Goal: Navigation & Orientation: Find specific page/section

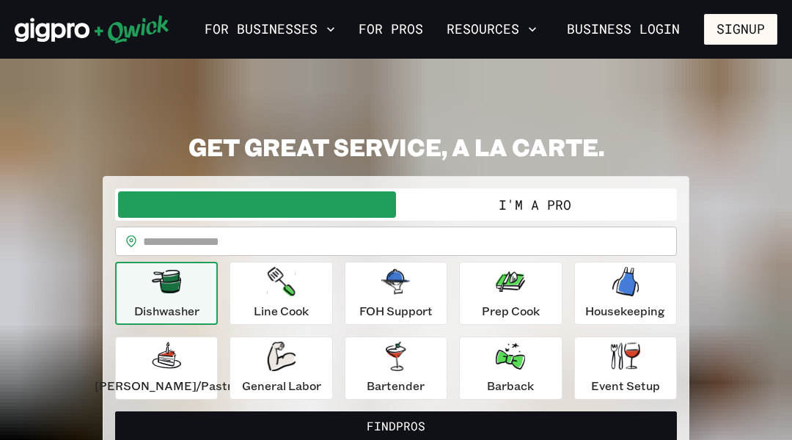
scroll to position [29, 0]
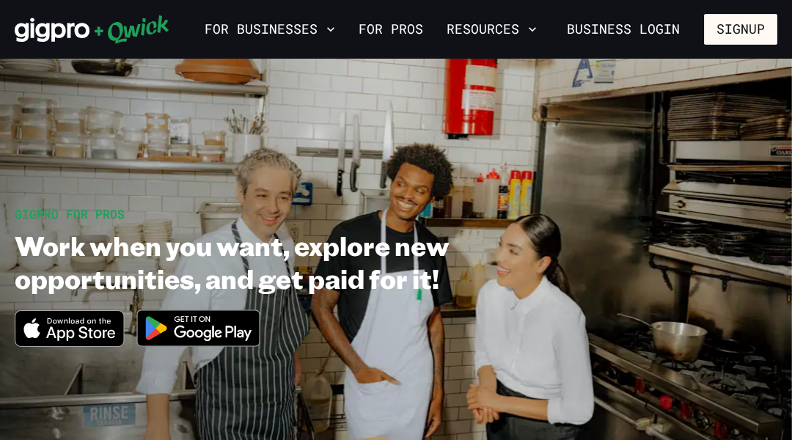
click at [73, 73] on section "GIGPRO FOR PROS Work when you want, explore new opportunities, and get paid for…" at bounding box center [396, 283] width 792 height 448
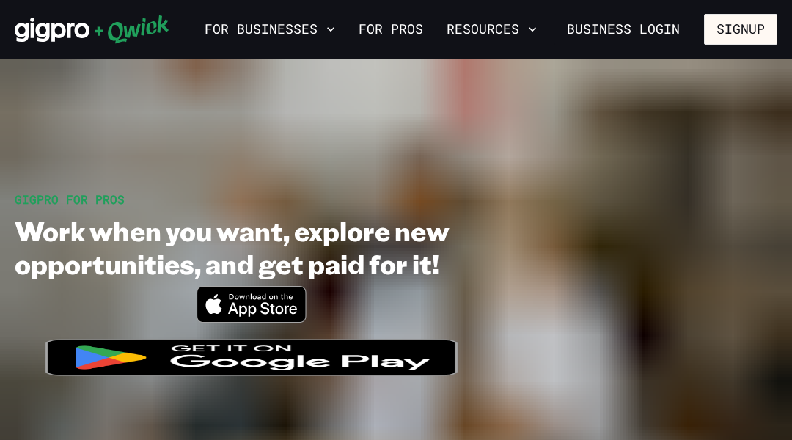
scroll to position [29, 0]
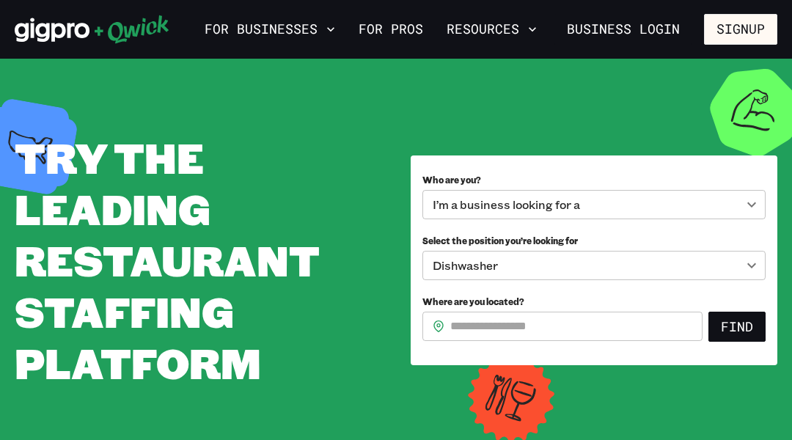
click at [73, 73] on section "**********" at bounding box center [396, 260] width 792 height 403
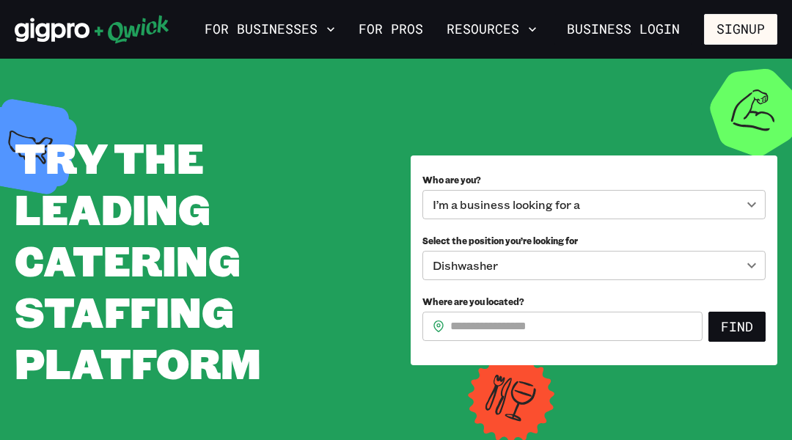
click at [73, 73] on section "**********" at bounding box center [396, 260] width 792 height 403
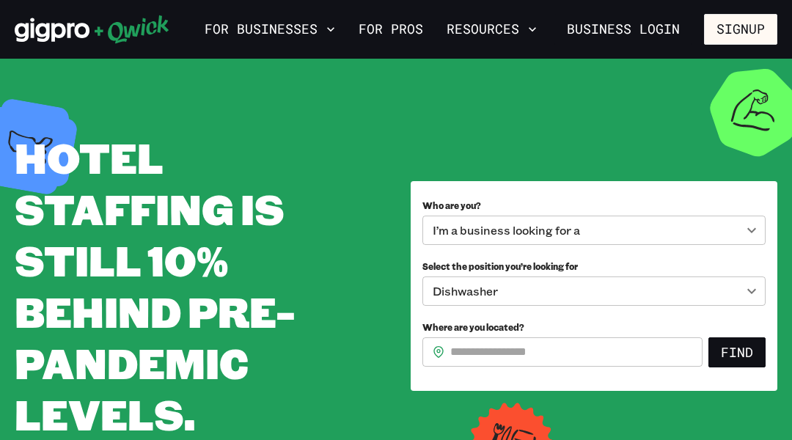
click at [73, 73] on section "**********" at bounding box center [396, 286] width 792 height 455
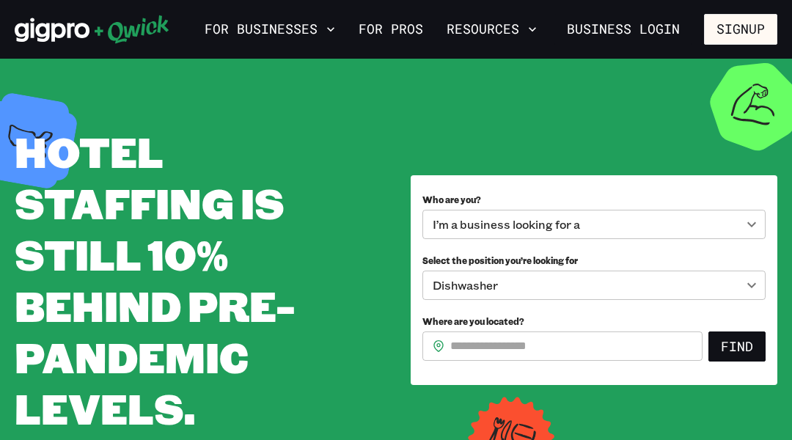
scroll to position [29, 0]
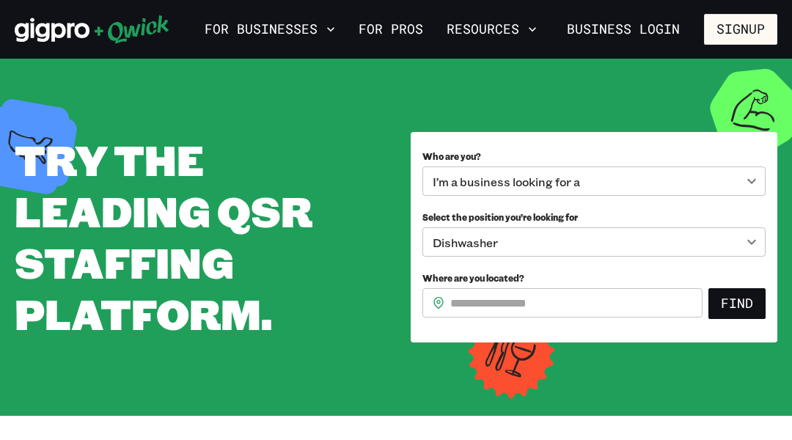
click at [73, 73] on section "**********" at bounding box center [396, 237] width 792 height 357
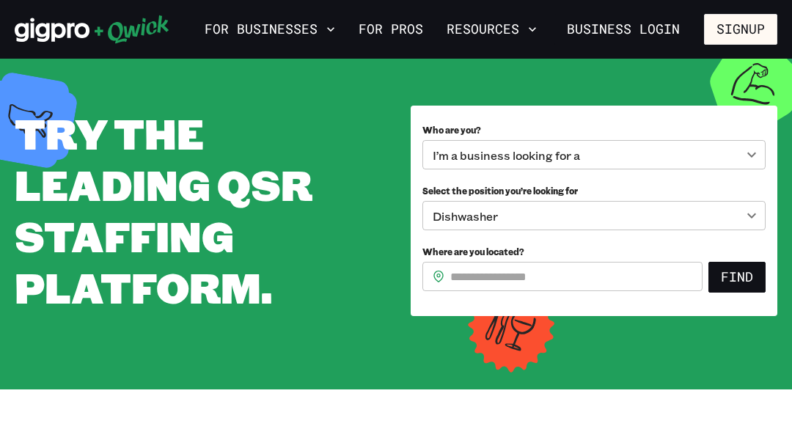
scroll to position [29, 0]
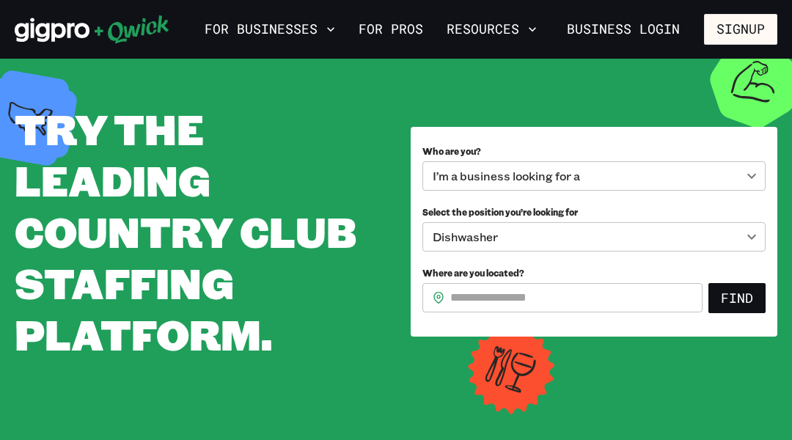
scroll to position [29, 0]
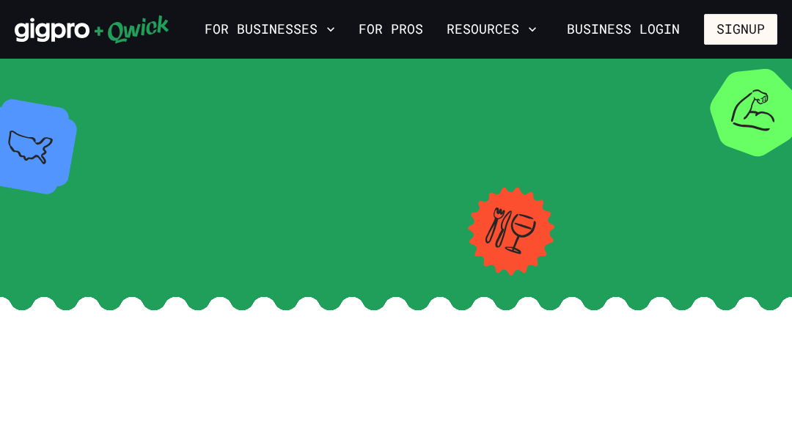
click at [73, 73] on section "[US_STATE] Asheville" at bounding box center [396, 172] width 792 height 227
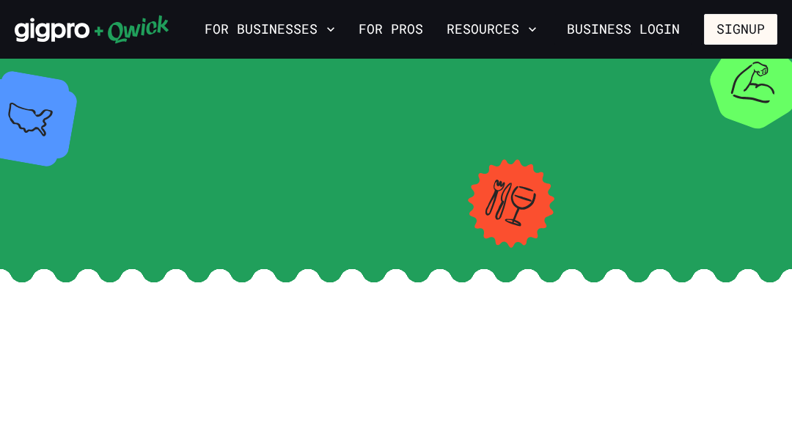
scroll to position [29, 0]
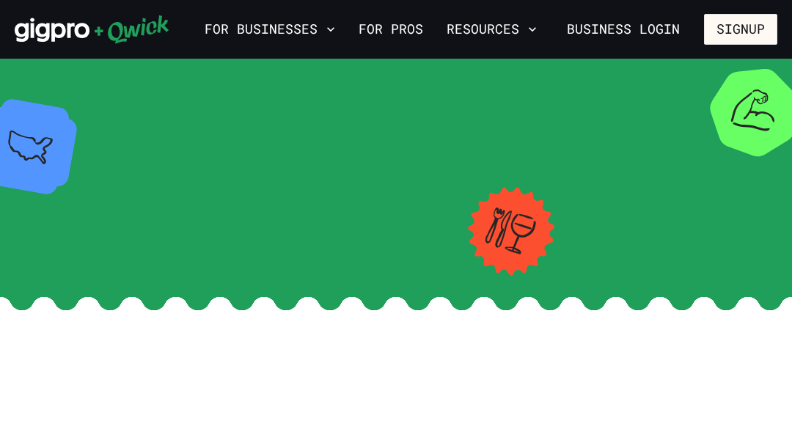
click at [73, 73] on section "Georgia Atlanta" at bounding box center [396, 172] width 792 height 227
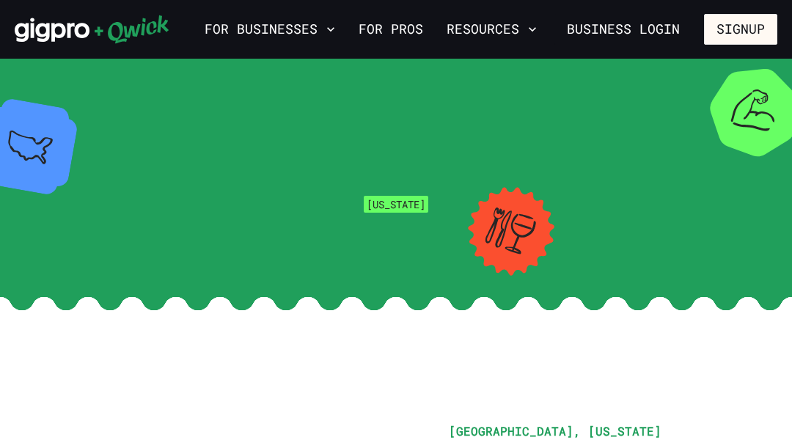
scroll to position [29, 0]
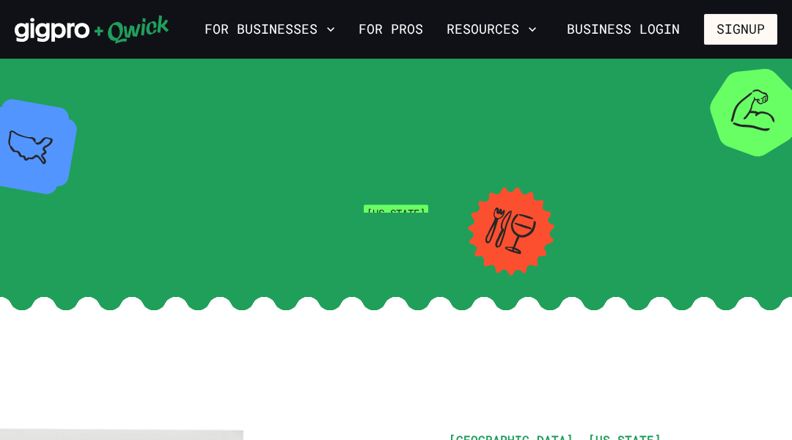
scroll to position [29, 0]
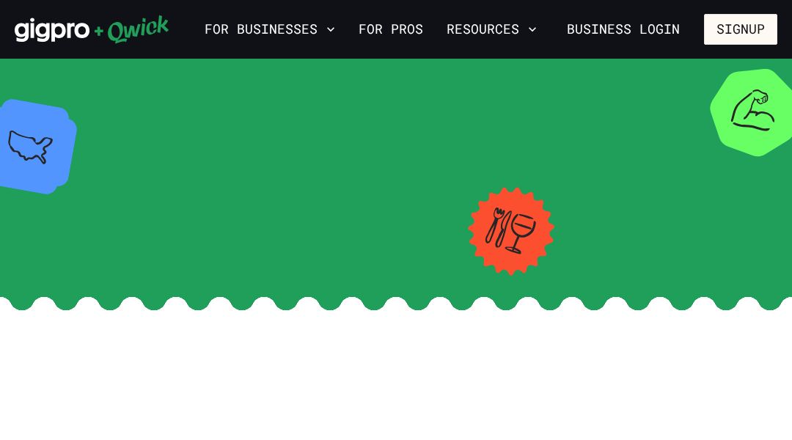
click at [73, 73] on section "Maryland Baltimore" at bounding box center [396, 172] width 792 height 227
click at [73, 73] on section "Massachusetts Boston" at bounding box center [396, 172] width 792 height 227
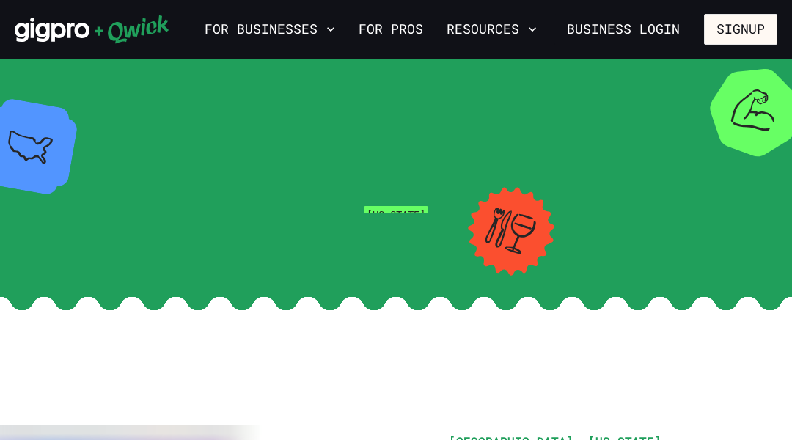
scroll to position [29, 0]
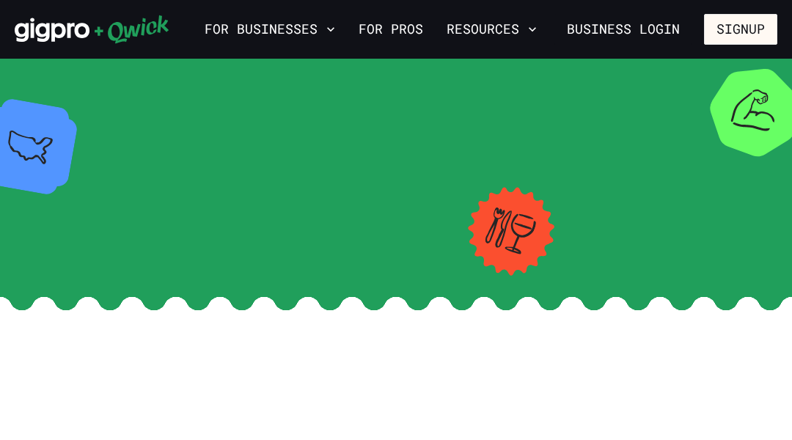
click at [73, 73] on section "[US_STATE] [GEOGRAPHIC_DATA]" at bounding box center [396, 172] width 792 height 227
click at [73, 73] on section "North Carolina Charlotte" at bounding box center [396, 172] width 792 height 227
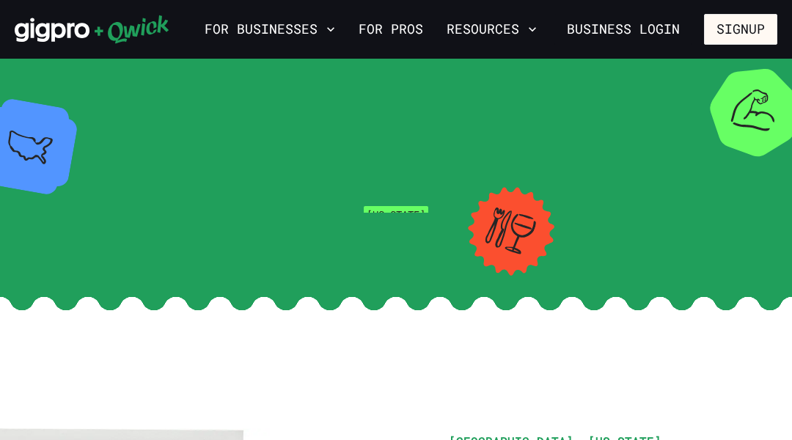
scroll to position [29, 0]
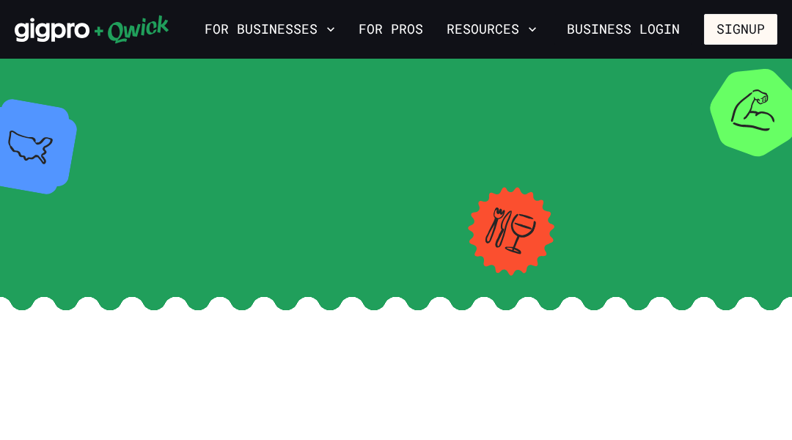
click at [73, 73] on section "Ohio Cincinnati" at bounding box center [396, 172] width 792 height 227
click at [73, 73] on section "[US_STATE] [GEOGRAPHIC_DATA]" at bounding box center [396, 172] width 792 height 227
click at [73, 73] on section "Texas Dallas" at bounding box center [396, 172] width 792 height 227
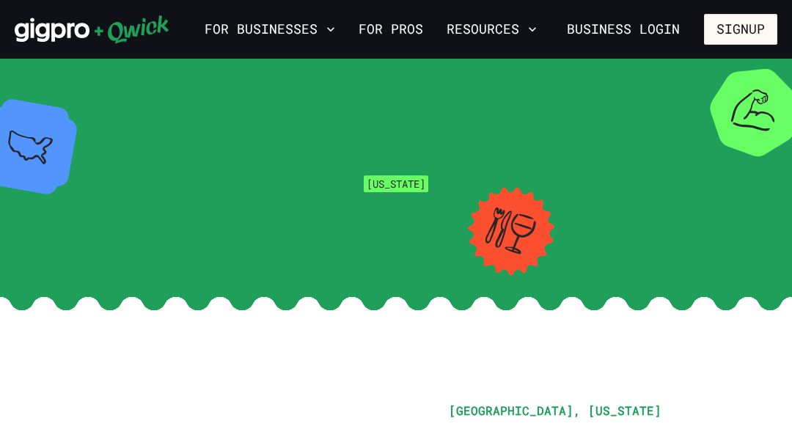
scroll to position [29, 0]
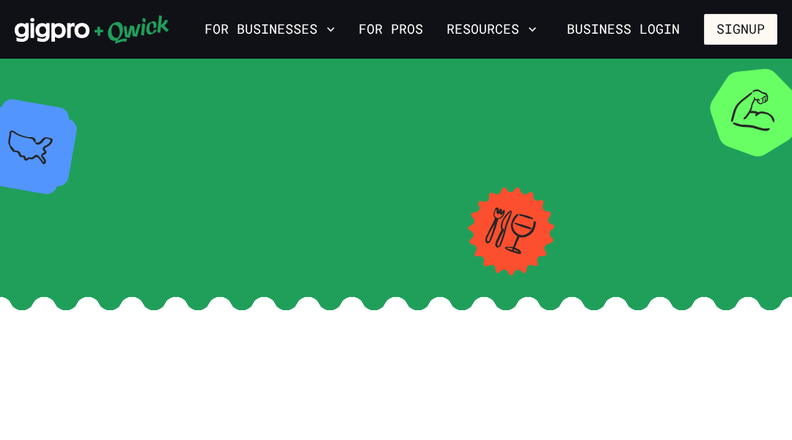
click at [73, 73] on section "Colorado Denver" at bounding box center [396, 172] width 792 height 227
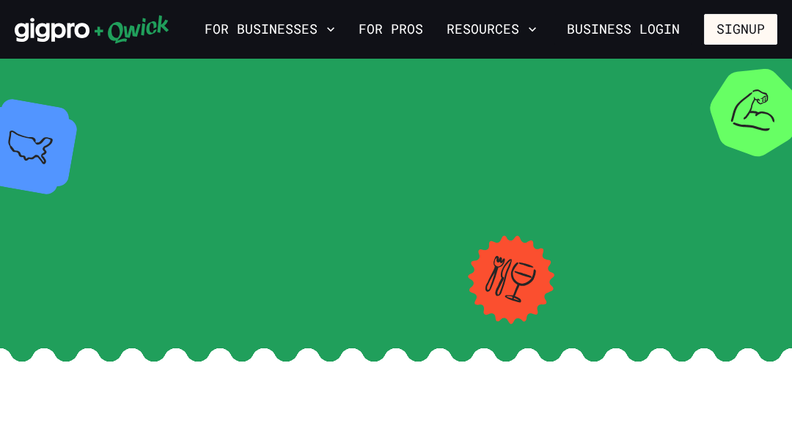
click at [73, 73] on section "[US_STATE] [GEOGRAPHIC_DATA]-[GEOGRAPHIC_DATA]" at bounding box center [396, 198] width 792 height 279
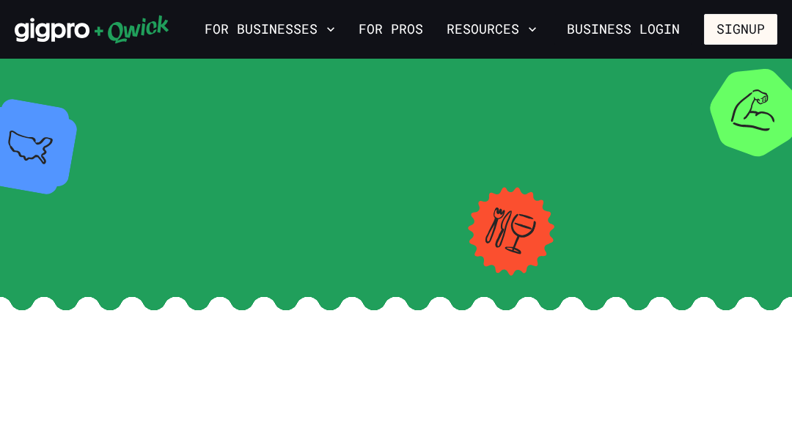
click at [73, 73] on section "[US_STATE][GEOGRAPHIC_DATA]" at bounding box center [396, 172] width 792 height 227
click at [73, 73] on section "South Carolina Hilton Head" at bounding box center [396, 172] width 792 height 227
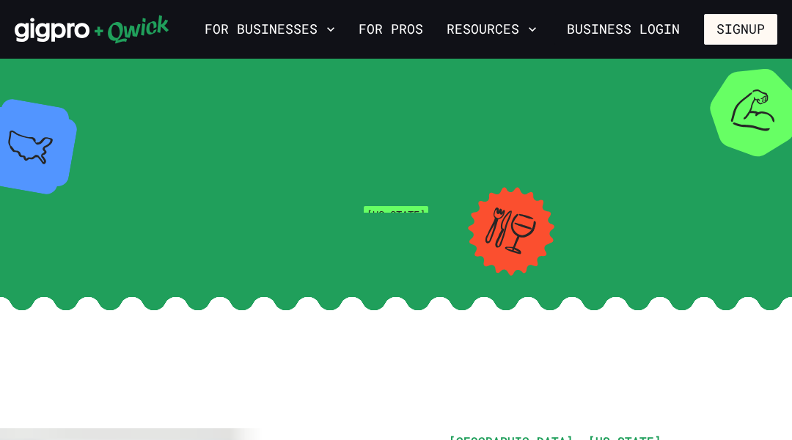
scroll to position [29, 0]
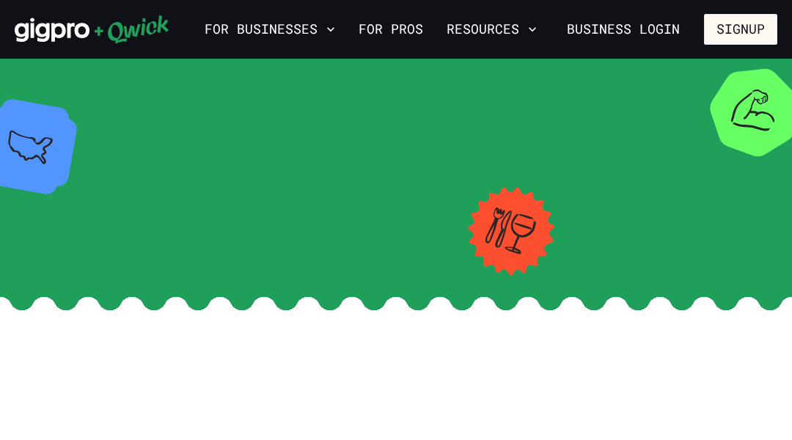
click at [73, 73] on section "Florida Jacksonville" at bounding box center [396, 172] width 792 height 227
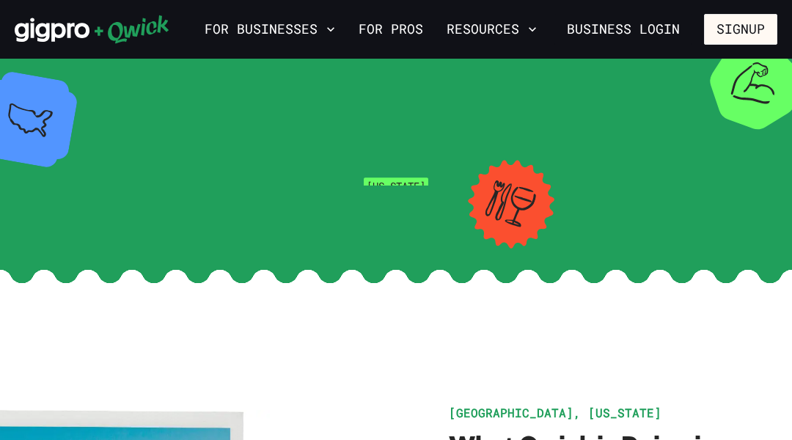
scroll to position [29, 0]
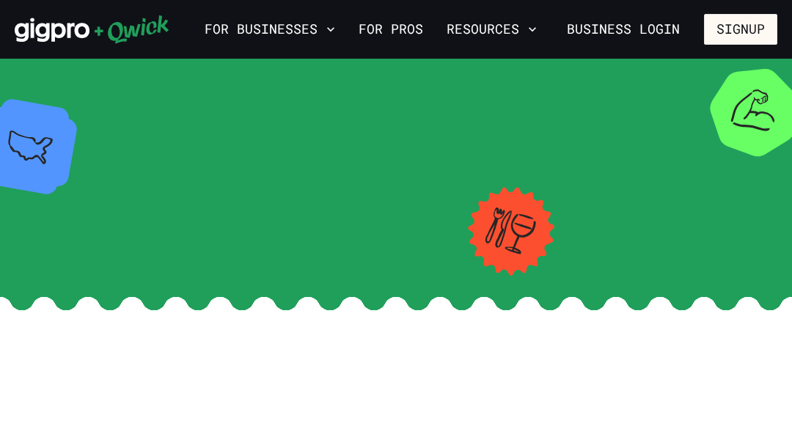
click at [73, 73] on section "[US_STATE] [GEOGRAPHIC_DATA]" at bounding box center [396, 172] width 792 height 227
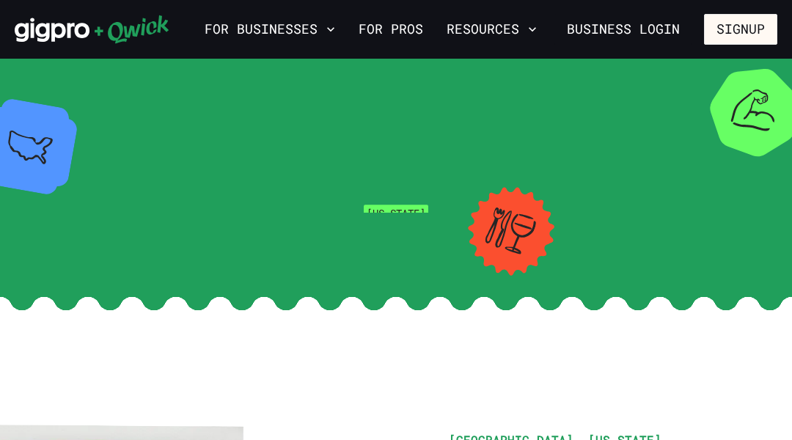
scroll to position [29, 0]
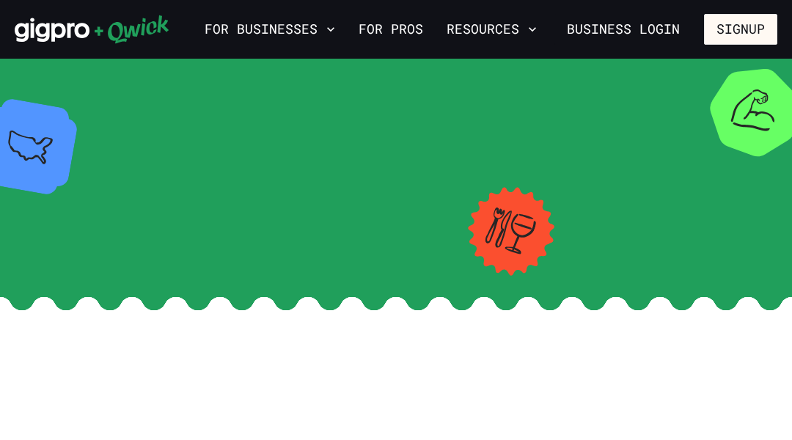
click at [73, 73] on section "Kentucky Lexington" at bounding box center [396, 172] width 792 height 227
click at [73, 73] on section "Kentucky Louisville" at bounding box center [396, 172] width 792 height 227
click at [73, 73] on section "Wisconsin Milwaukee" at bounding box center [396, 172] width 792 height 227
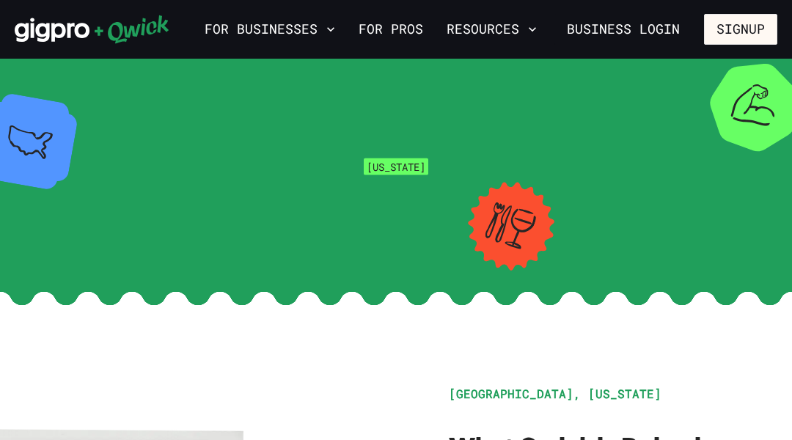
scroll to position [29, 0]
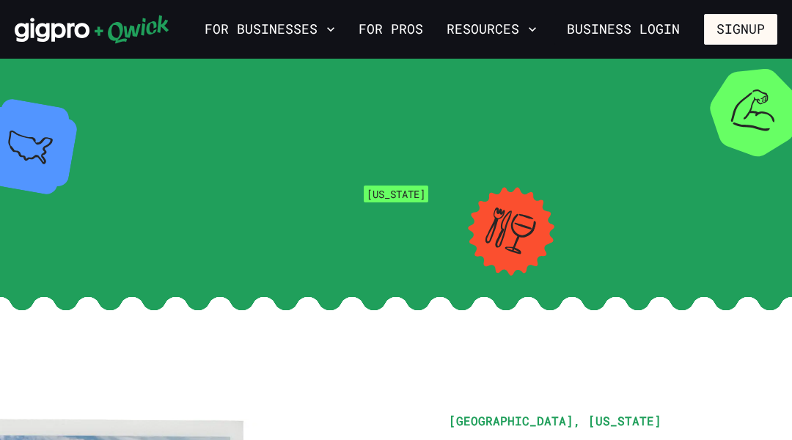
scroll to position [29, 0]
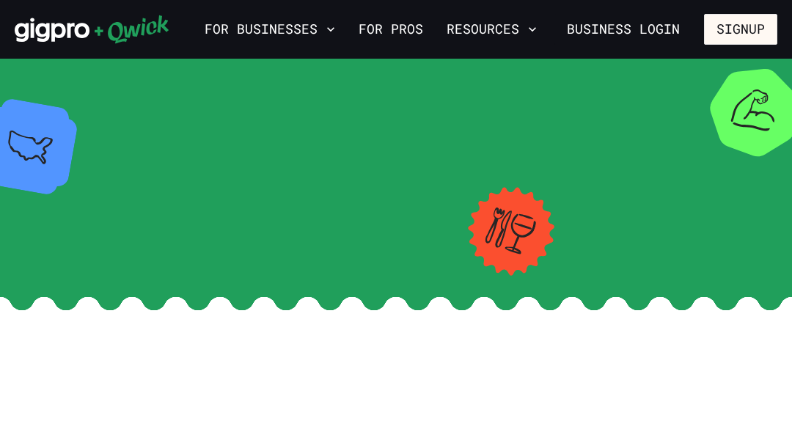
click at [73, 73] on section "Louisiana New Orleans" at bounding box center [396, 172] width 792 height 227
click at [73, 73] on section "[US_STATE] [US_STATE][GEOGRAPHIC_DATA]" at bounding box center [396, 172] width 792 height 227
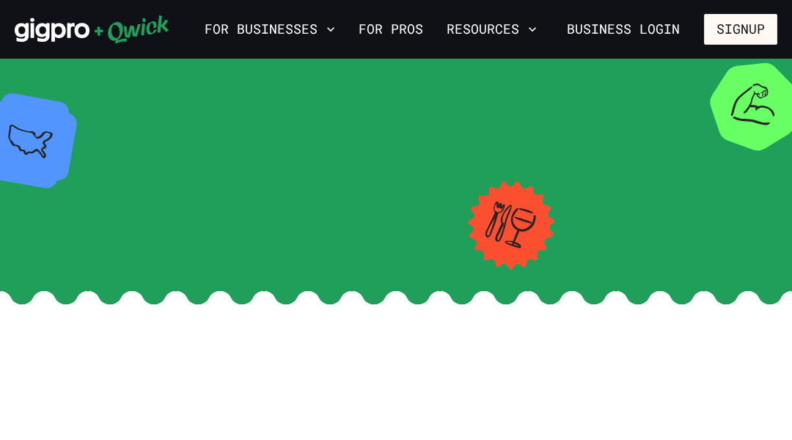
scroll to position [29, 0]
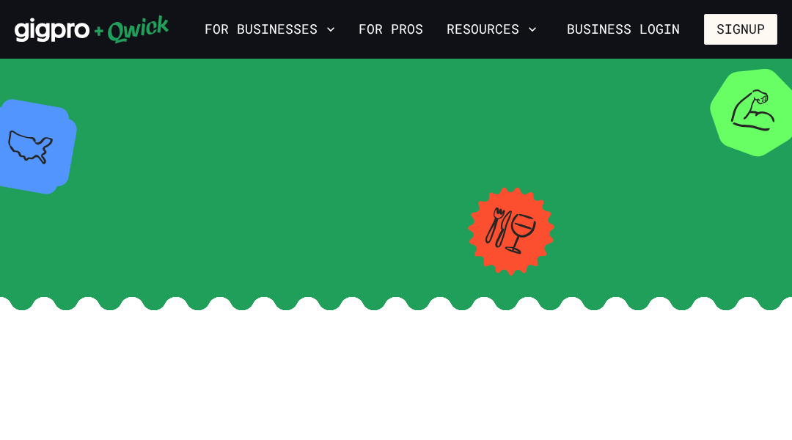
click at [73, 73] on section "Florida Orlando" at bounding box center [396, 172] width 792 height 227
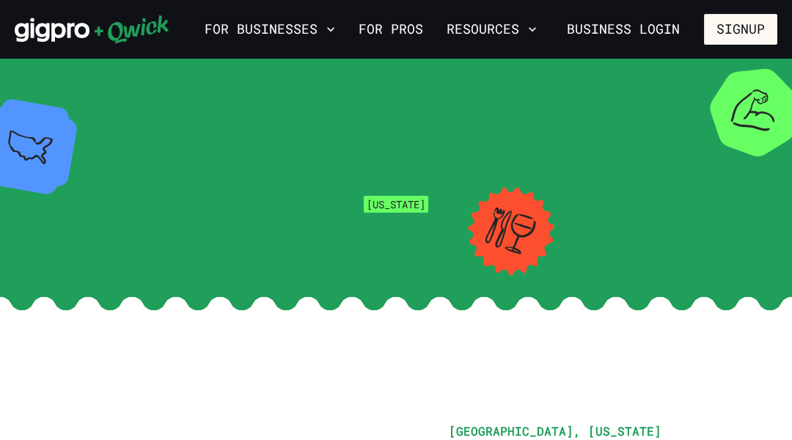
scroll to position [29, 0]
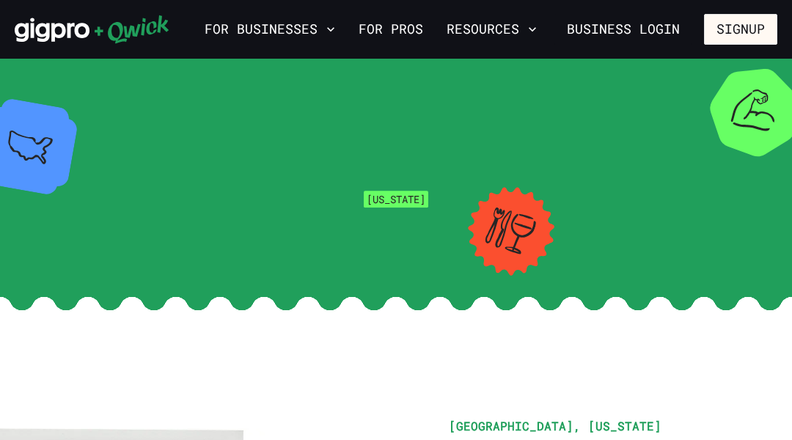
scroll to position [29, 0]
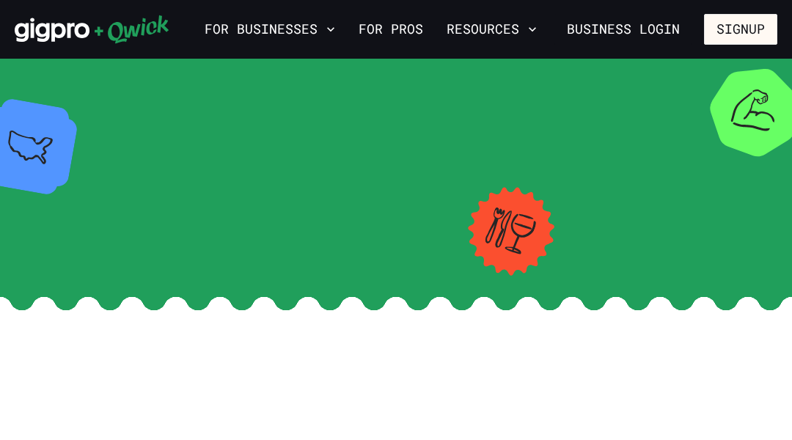
click at [73, 73] on section "Pennsylvania Philadelphia" at bounding box center [396, 172] width 792 height 227
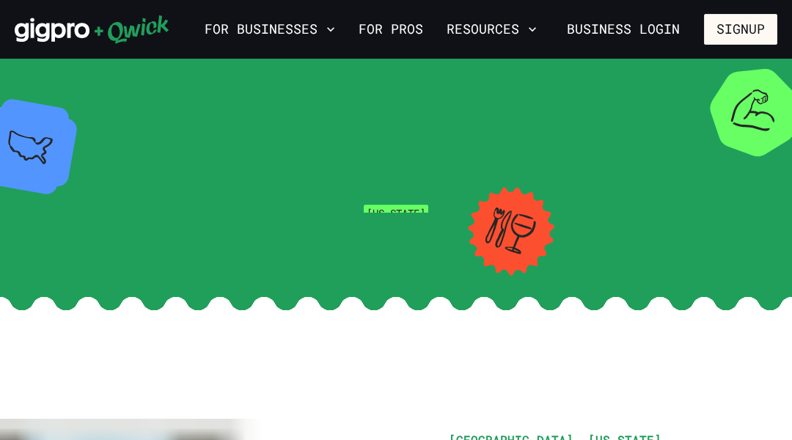
scroll to position [29, 0]
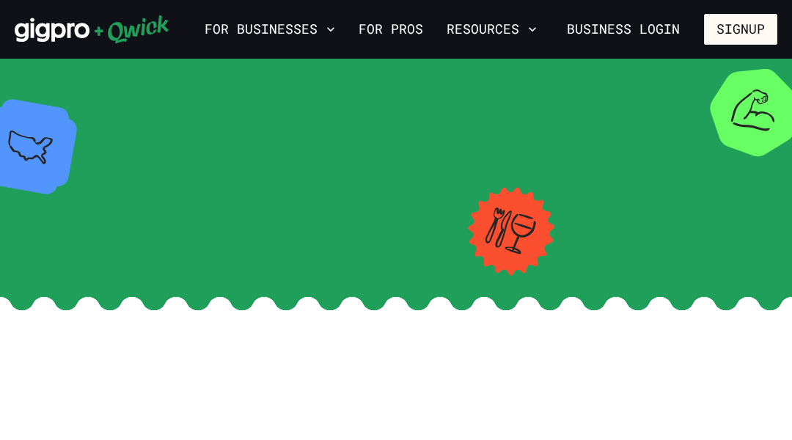
click at [73, 73] on section "[US_STATE] Phoenix" at bounding box center [396, 172] width 792 height 227
click at [73, 73] on section "Oregon Portland" at bounding box center [396, 172] width 792 height 227
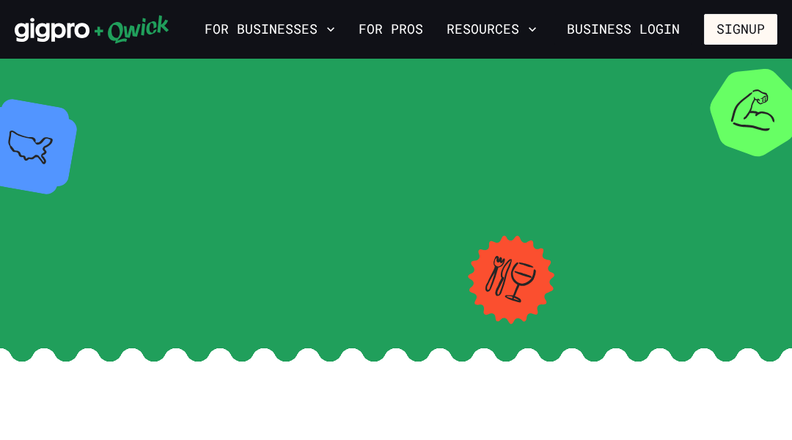
click at [73, 73] on section "Maine Portland-Bangor" at bounding box center [396, 198] width 792 height 279
click at [73, 73] on section "[US_STATE] [GEOGRAPHIC_DATA]-[GEOGRAPHIC_DATA]" at bounding box center [396, 198] width 792 height 279
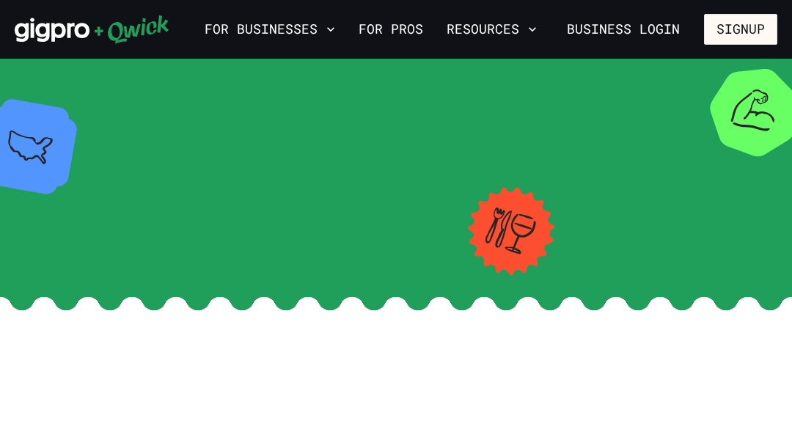
click at [73, 73] on section "[US_STATE][PERSON_NAME]" at bounding box center [396, 172] width 792 height 227
click at [73, 73] on section "Texas San Antonio" at bounding box center [396, 172] width 792 height 227
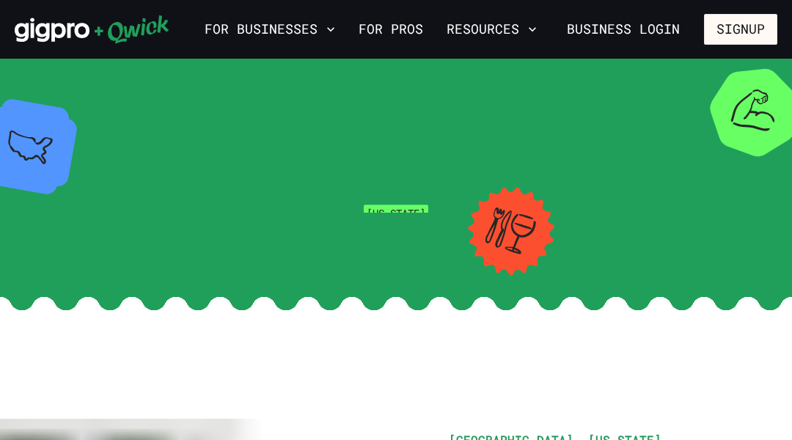
scroll to position [29, 0]
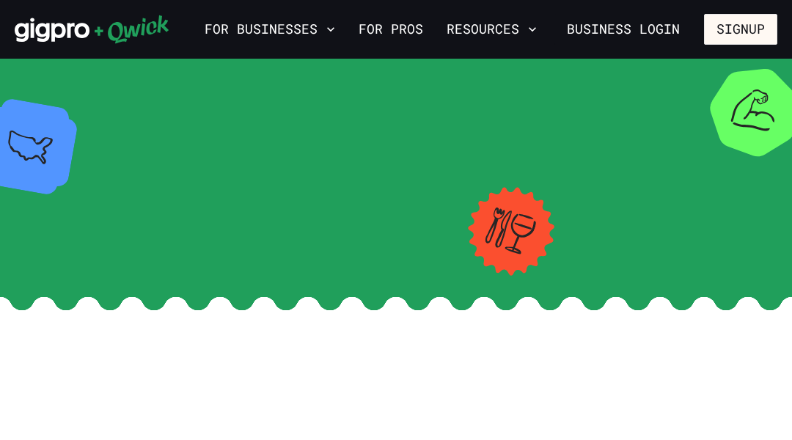
click at [73, 73] on section "California San Diego" at bounding box center [396, 172] width 792 height 227
click at [73, 73] on section "[US_STATE] [GEOGRAPHIC_DATA]" at bounding box center [396, 172] width 792 height 227
